Goal: Information Seeking & Learning: Find specific page/section

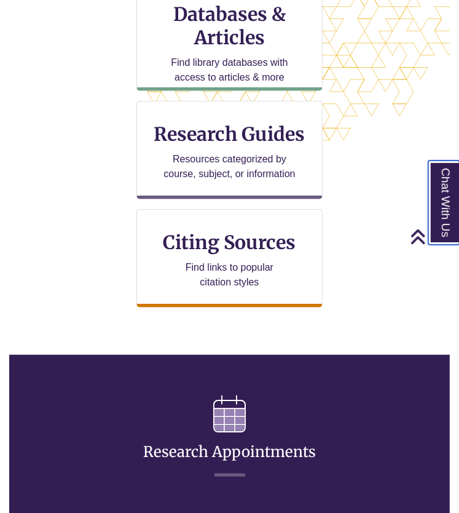
scroll to position [434, 0]
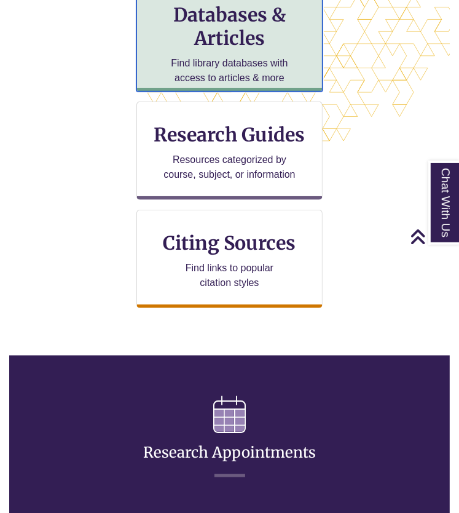
click at [218, 76] on p "Find library databases with access to articles & more" at bounding box center [230, 71] width 133 height 30
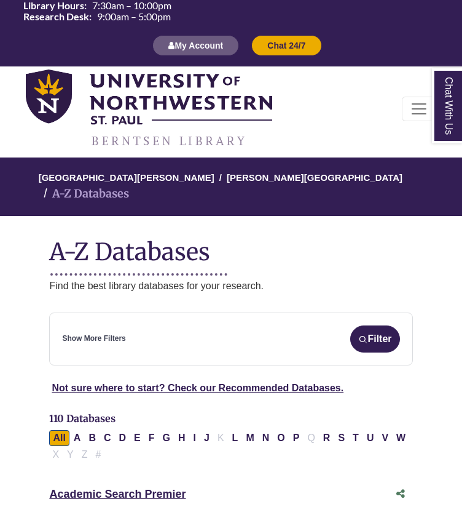
scroll to position [74, 0]
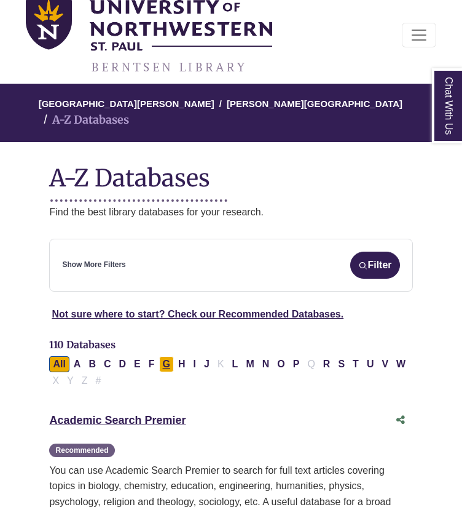
click at [164, 356] on button "G" at bounding box center [166, 364] width 15 height 16
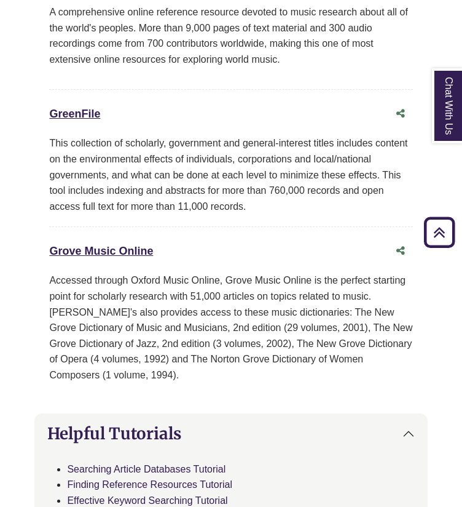
scroll to position [1006, 0]
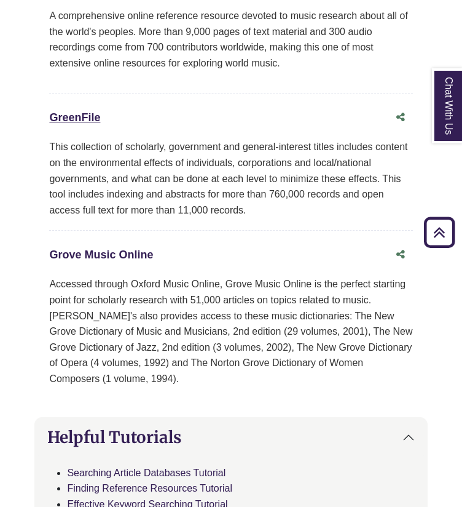
click at [117, 248] on link "Grove Music Online This link opens in a new window" at bounding box center [101, 254] width 104 height 12
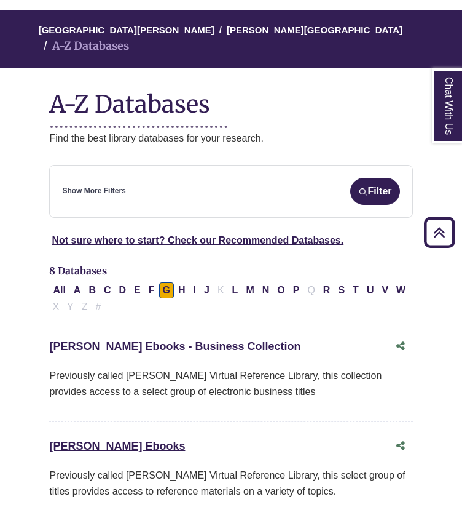
scroll to position [0, 0]
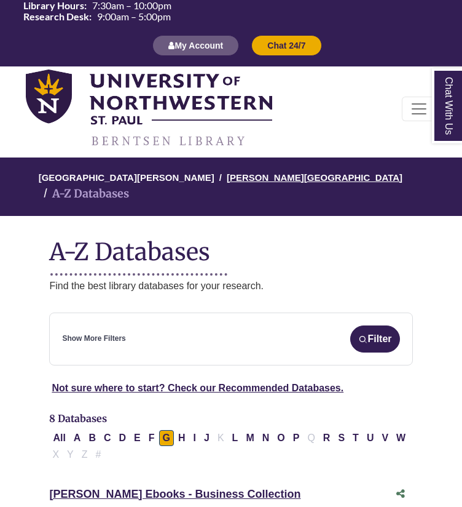
click at [264, 174] on link "[PERSON_NAME][GEOGRAPHIC_DATA]" at bounding box center [315, 176] width 176 height 12
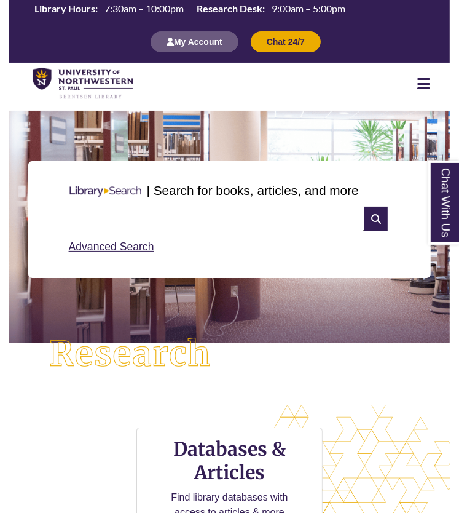
click at [245, 218] on input "text" at bounding box center [217, 219] width 296 height 25
type input "**********"
